Goal: Task Accomplishment & Management: Use online tool/utility

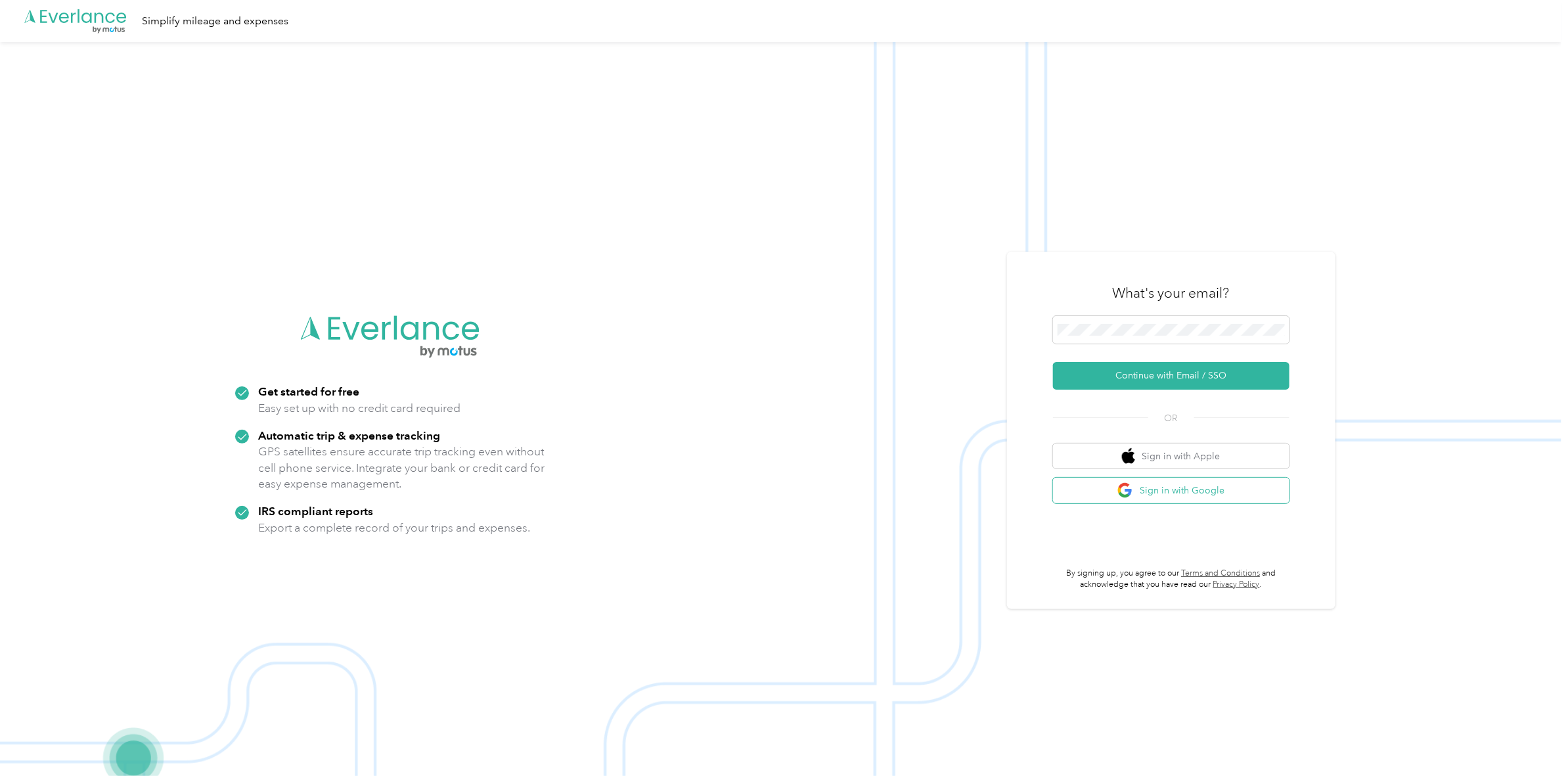
click at [1211, 490] on button "Sign in with Google" at bounding box center [1171, 490] width 236 height 25
click at [1252, 330] on keeper-lock "Open Keeper Popup" at bounding box center [1275, 330] width 16 height 16
click at [1185, 385] on button "Continue with Email / SSO" at bounding box center [1171, 376] width 236 height 27
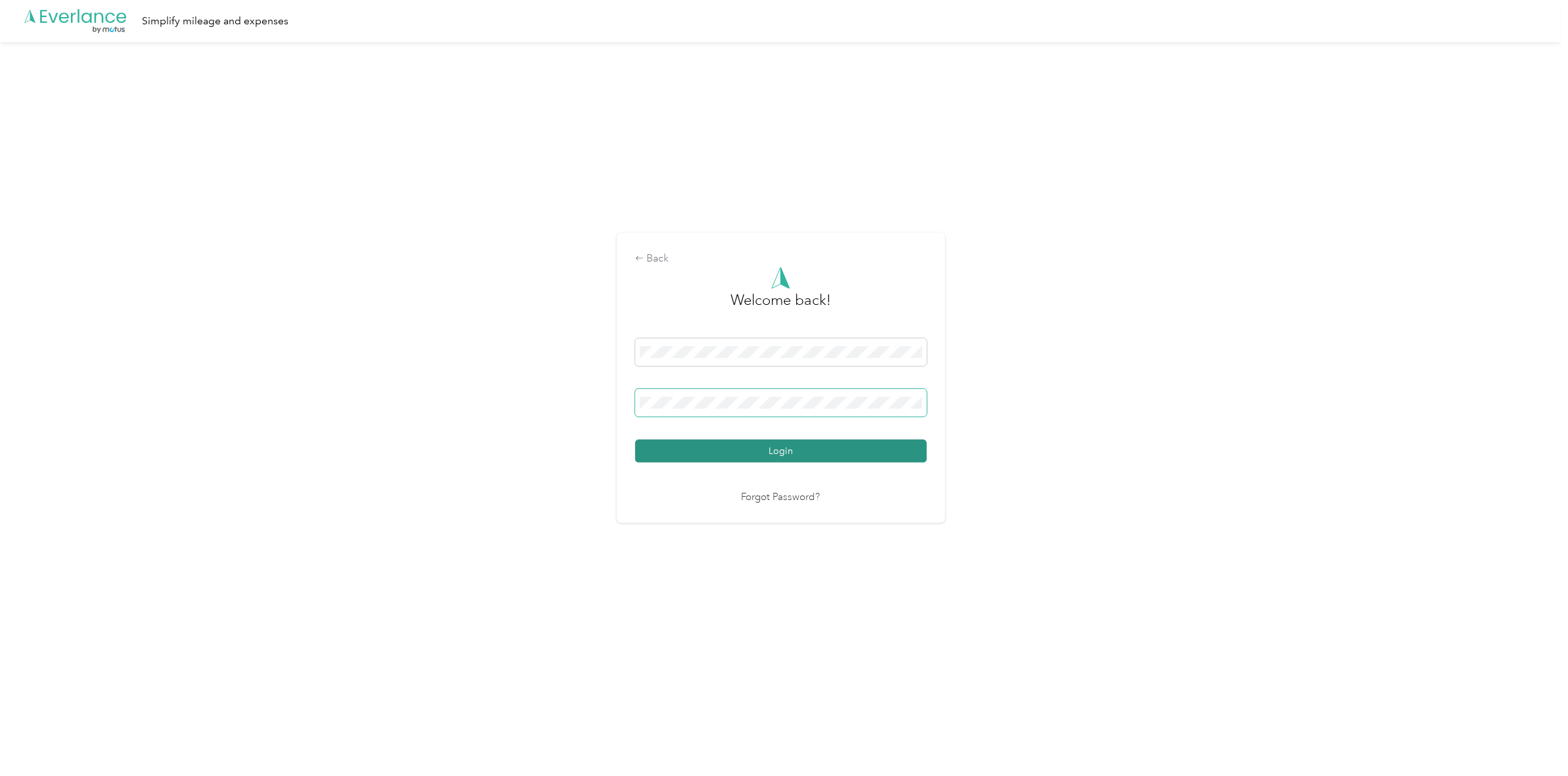
click at [839, 442] on button "Login" at bounding box center [781, 450] width 292 height 23
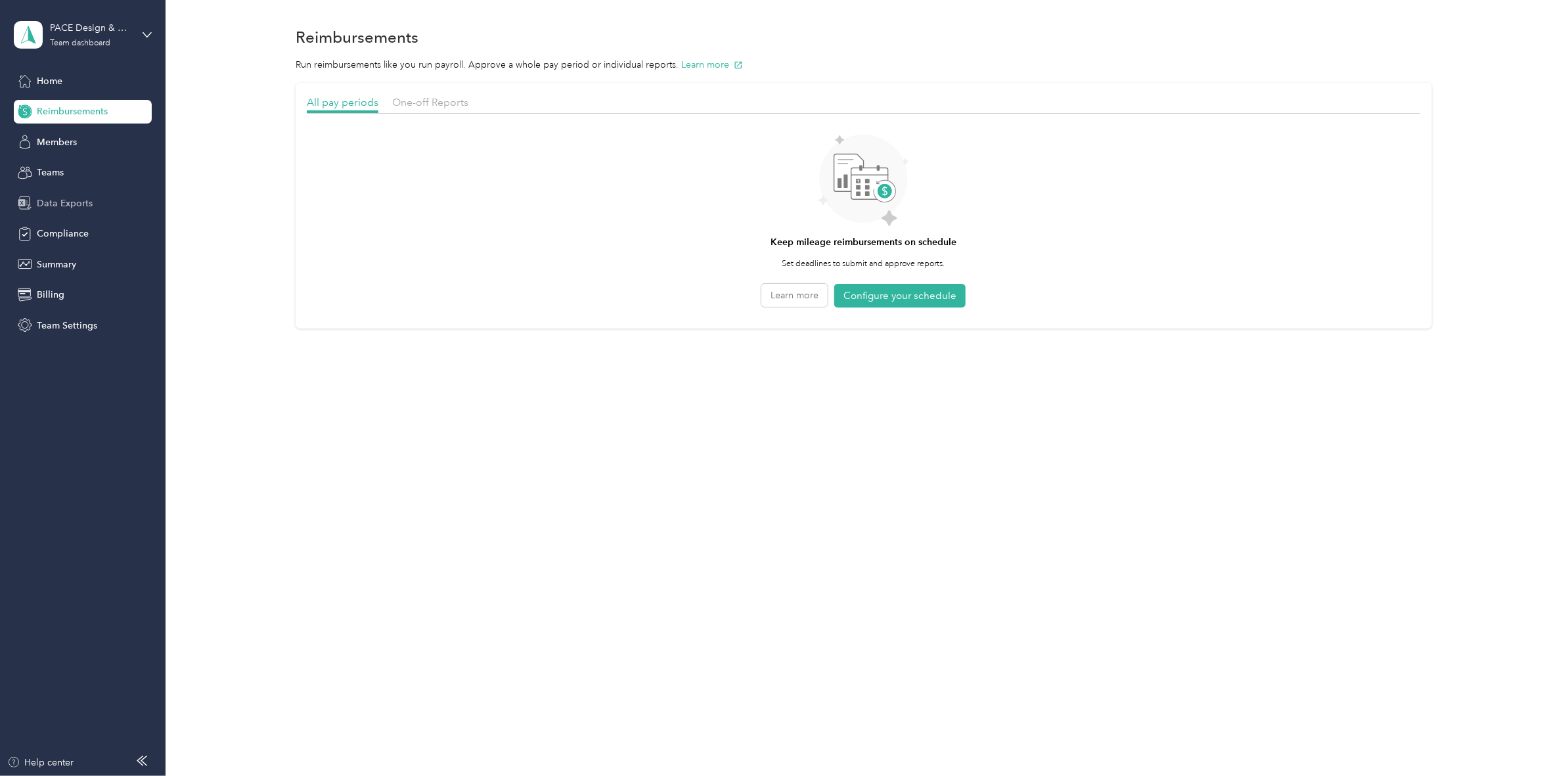
click at [52, 199] on span "Data Exports" at bounding box center [65, 203] width 56 height 14
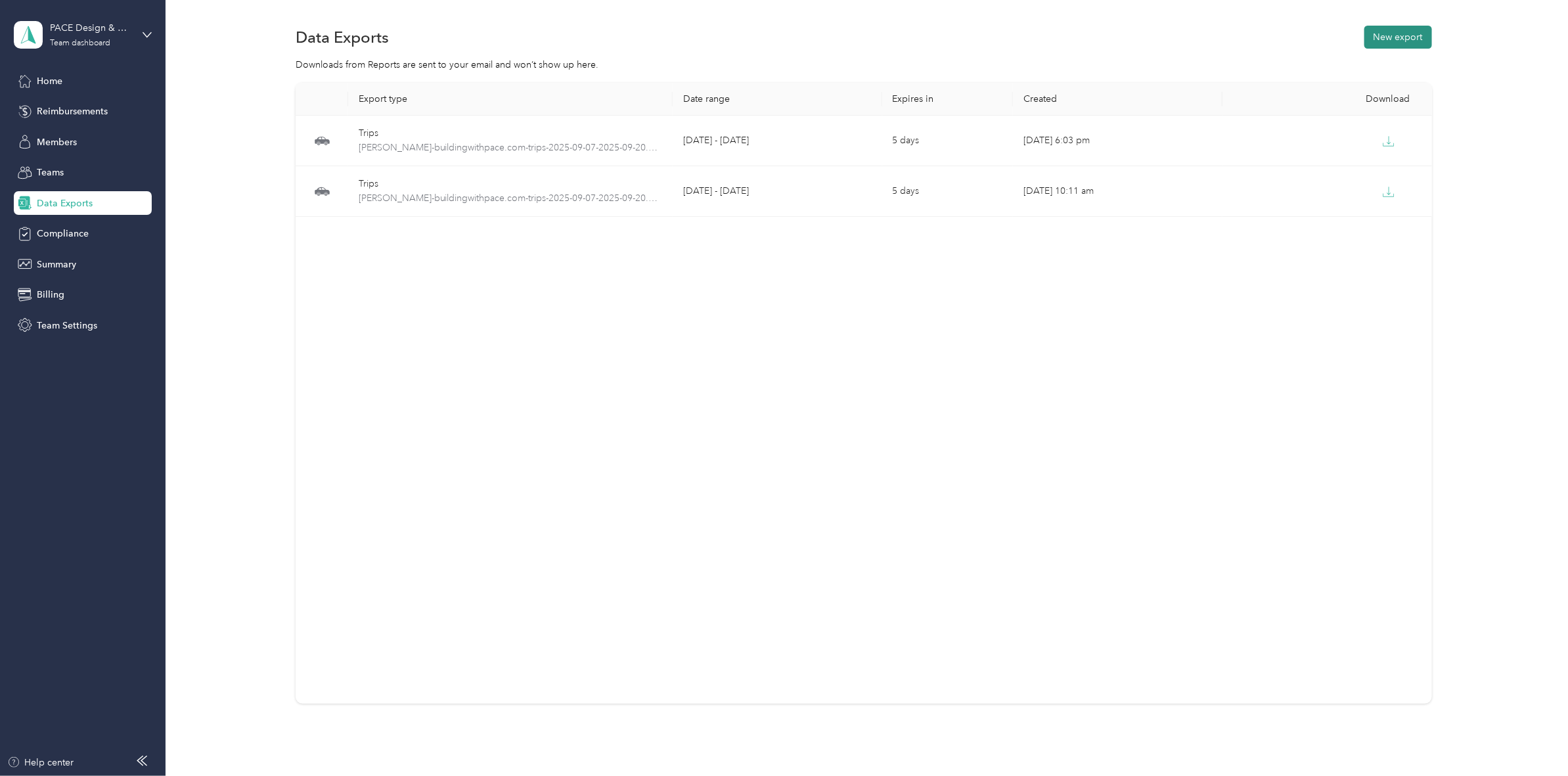
click at [1252, 34] on button "New export" at bounding box center [1398, 36] width 68 height 23
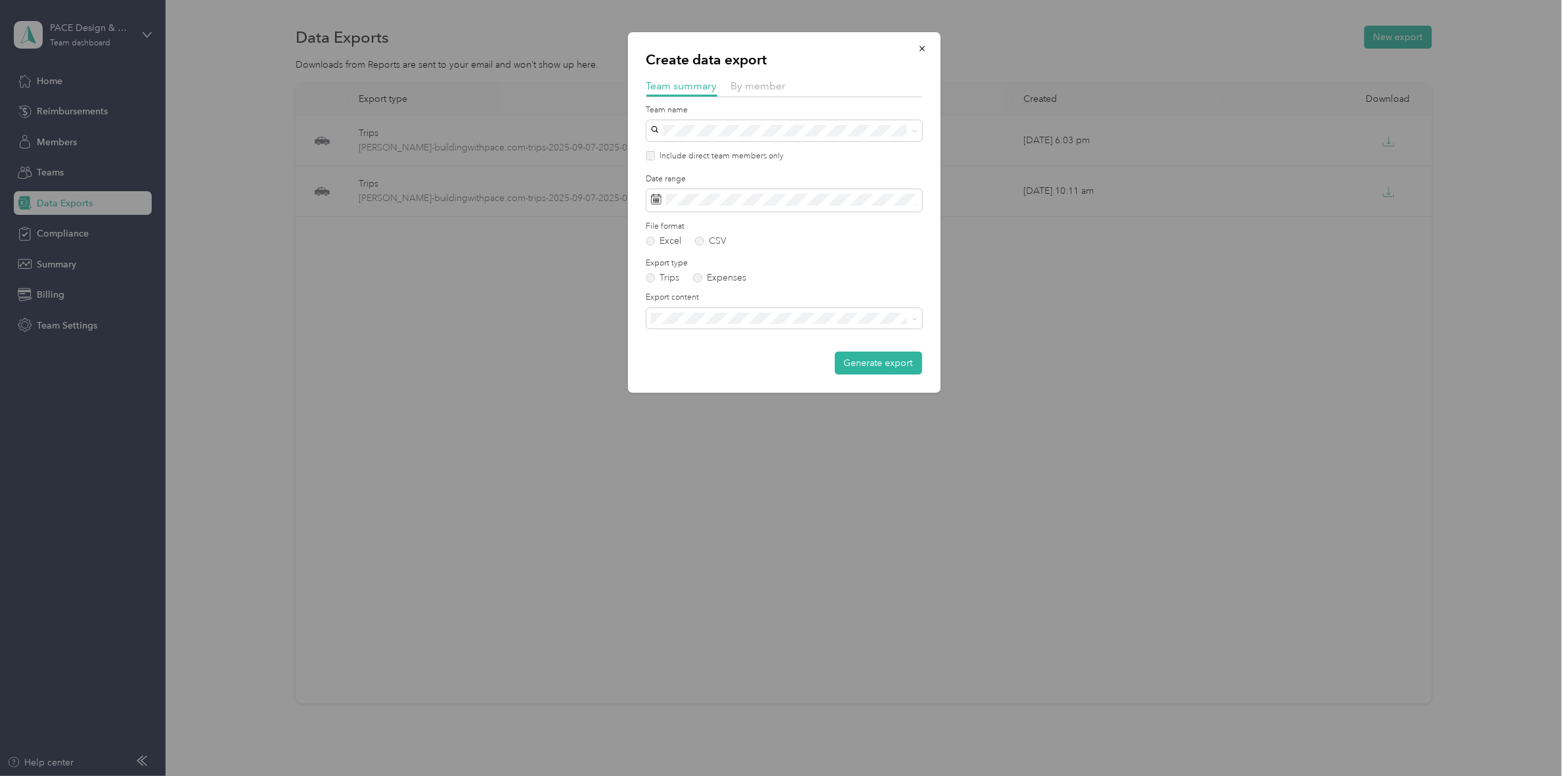
click at [758, 94] on div "Team summary By member" at bounding box center [784, 88] width 276 height 19
click at [762, 83] on span "By member" at bounding box center [758, 86] width 55 height 12
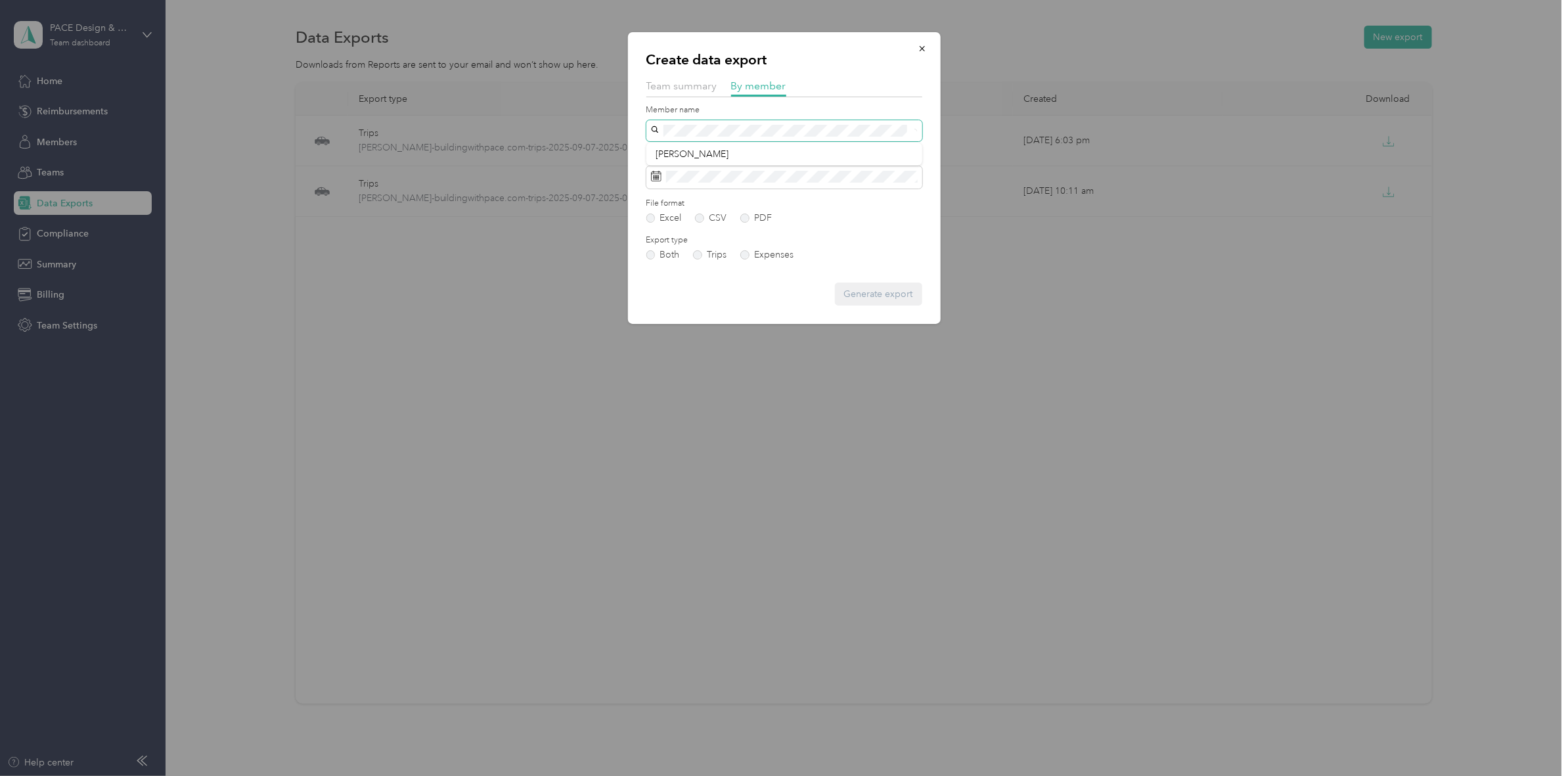
drag, startPoint x: 917, startPoint y: 133, endPoint x: 907, endPoint y: 135, distance: 10.2
click at [445, 570] on div "Create data export Team summary By member Member name Date range File format Ex…" at bounding box center [780, 776] width 1561 height 0
click at [701, 218] on div "[PERSON_NAME]" at bounding box center [784, 223] width 258 height 14
click at [663, 178] on span at bounding box center [784, 177] width 276 height 23
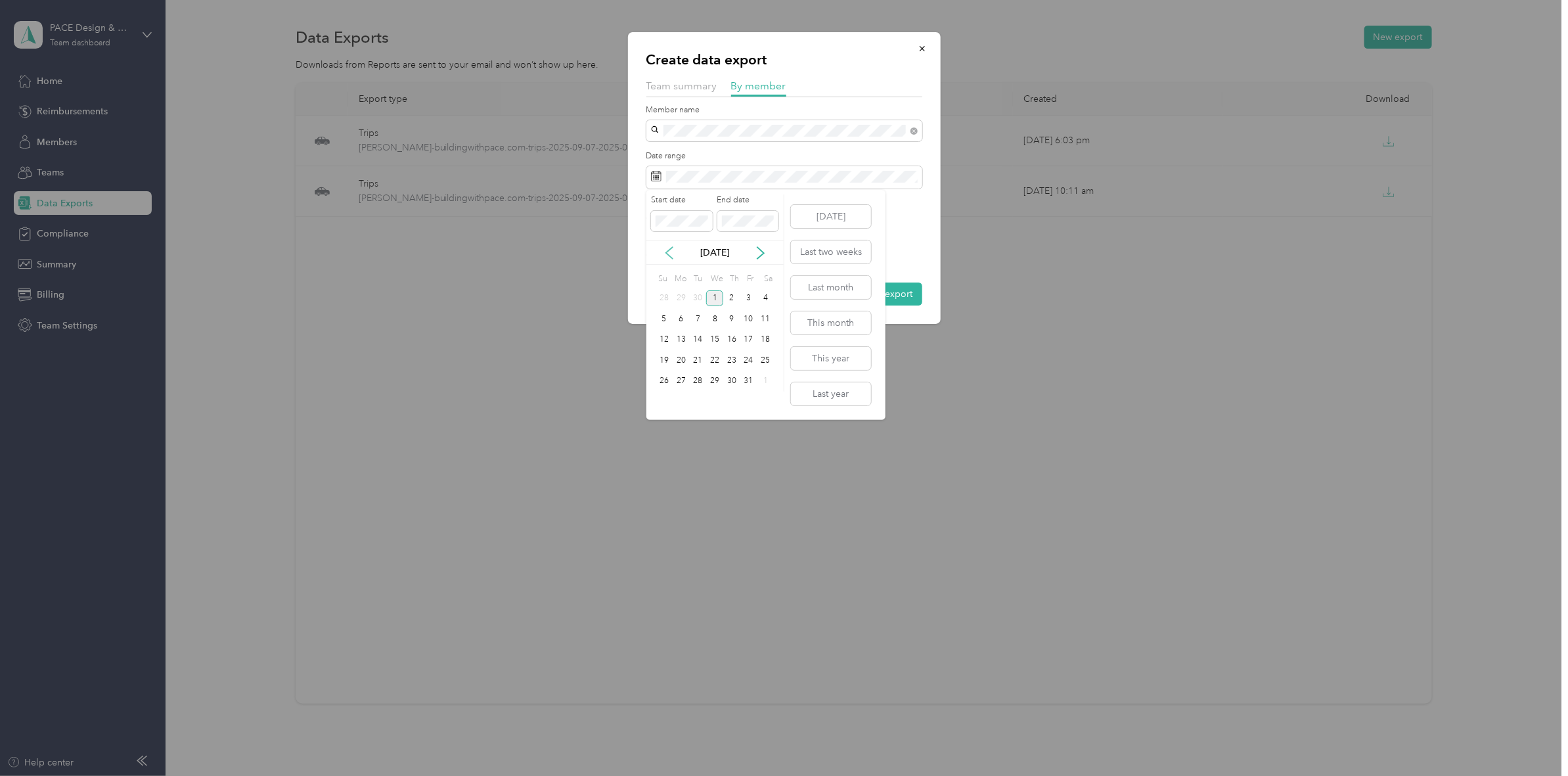
click at [667, 258] on icon at bounding box center [669, 253] width 13 height 13
click at [664, 321] on div "7" at bounding box center [663, 319] width 17 height 16
click at [771, 342] on div "20" at bounding box center [766, 340] width 17 height 16
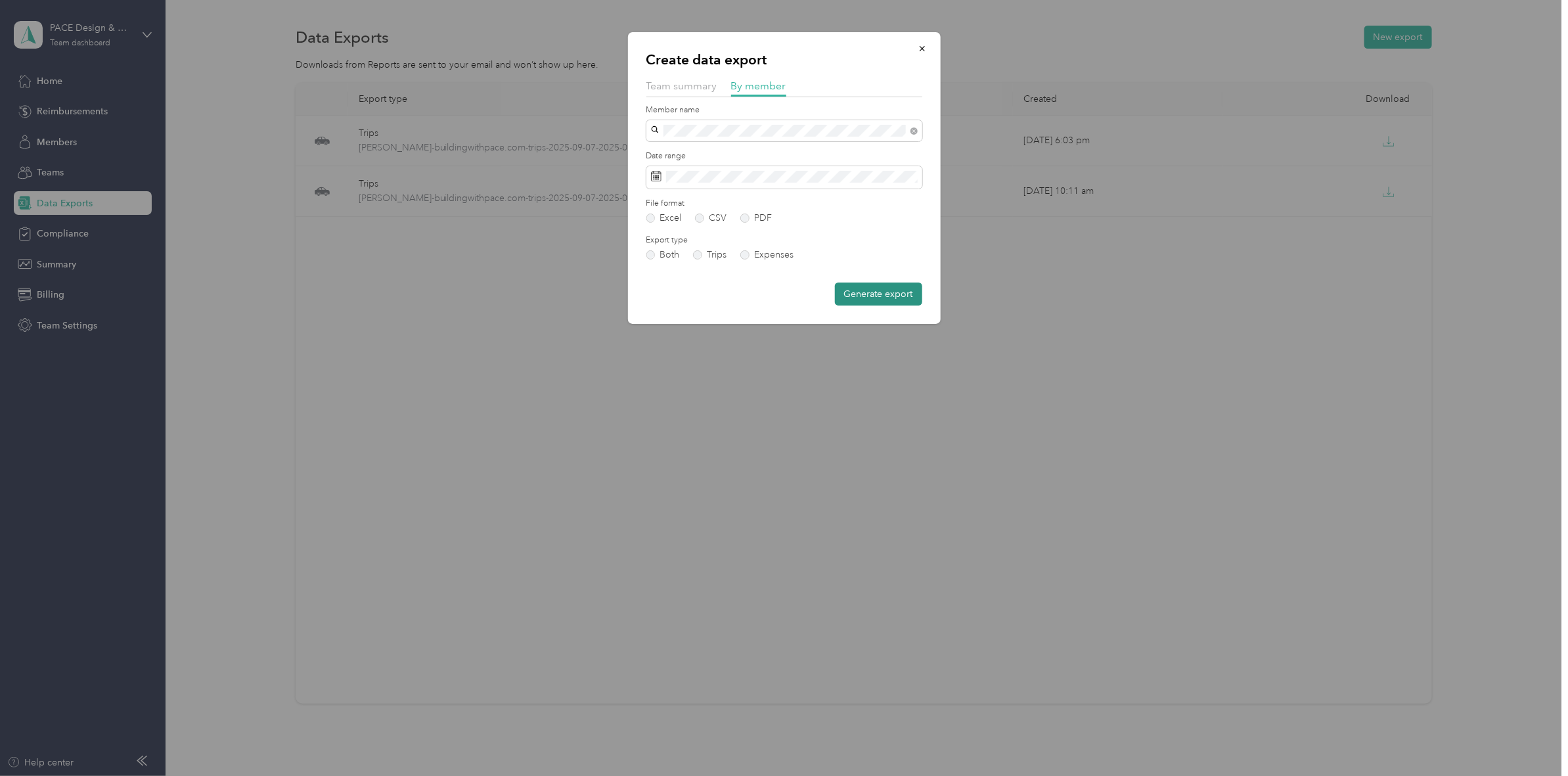
click at [868, 290] on button "Generate export" at bounding box center [878, 293] width 87 height 23
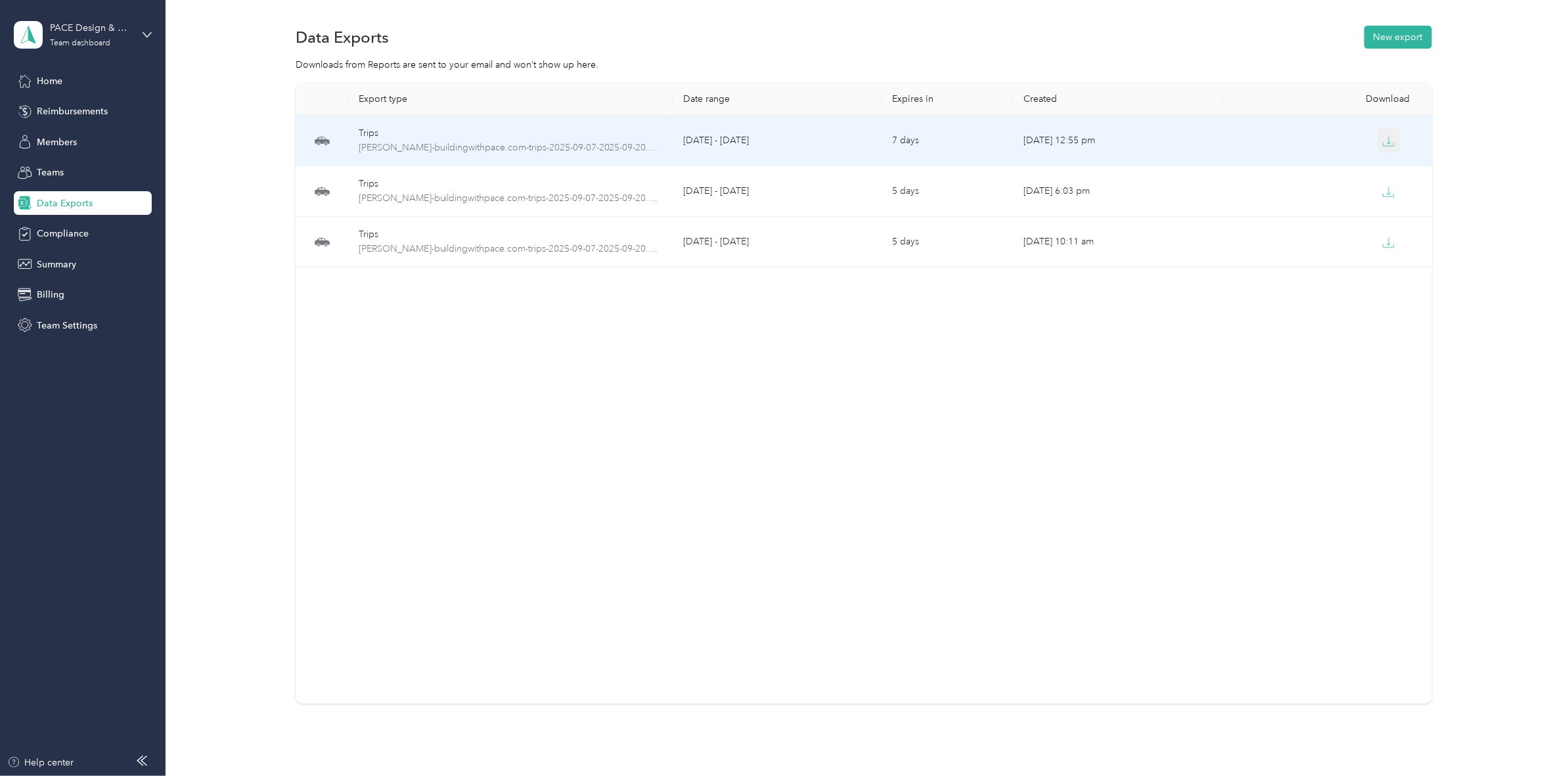
click at [1252, 140] on icon "button" at bounding box center [1388, 141] width 12 height 12
